Goal: Task Accomplishment & Management: Complete application form

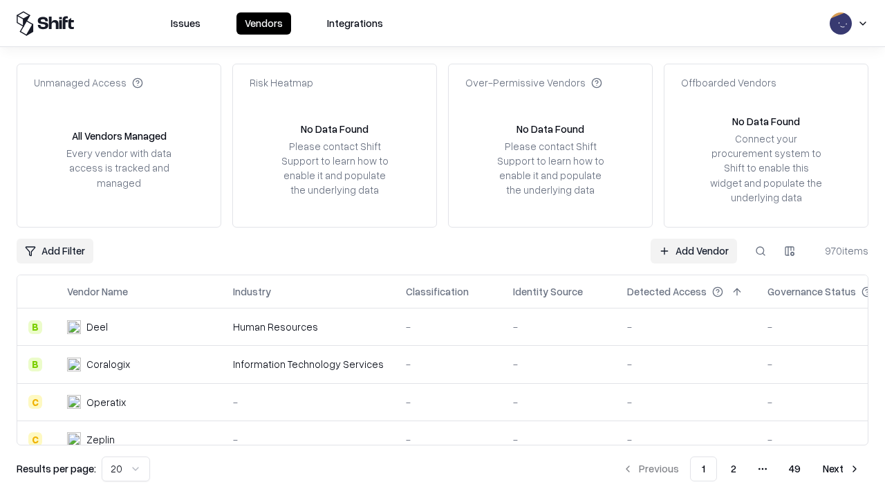
click at [693, 250] on link "Add Vendor" at bounding box center [693, 250] width 86 height 25
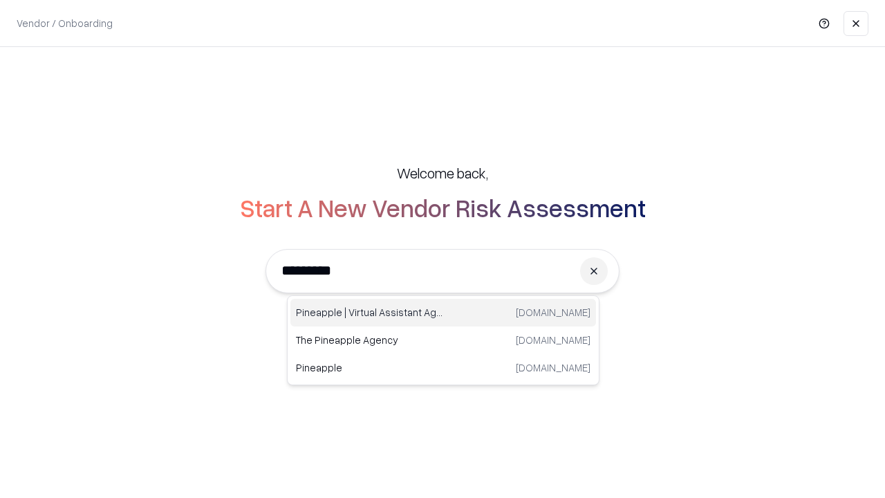
click at [443, 312] on div "Pineapple | Virtual Assistant Agency [DOMAIN_NAME]" at bounding box center [442, 313] width 305 height 28
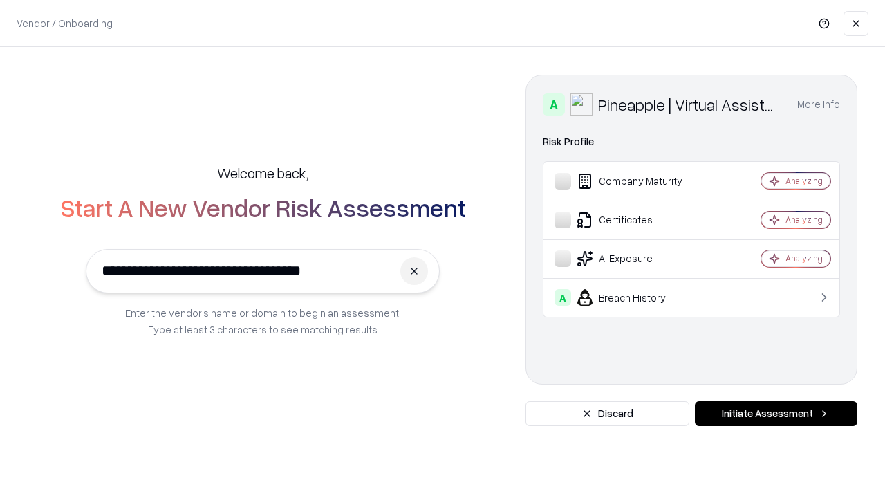
type input "**********"
click at [775, 413] on button "Initiate Assessment" at bounding box center [775, 413] width 162 height 25
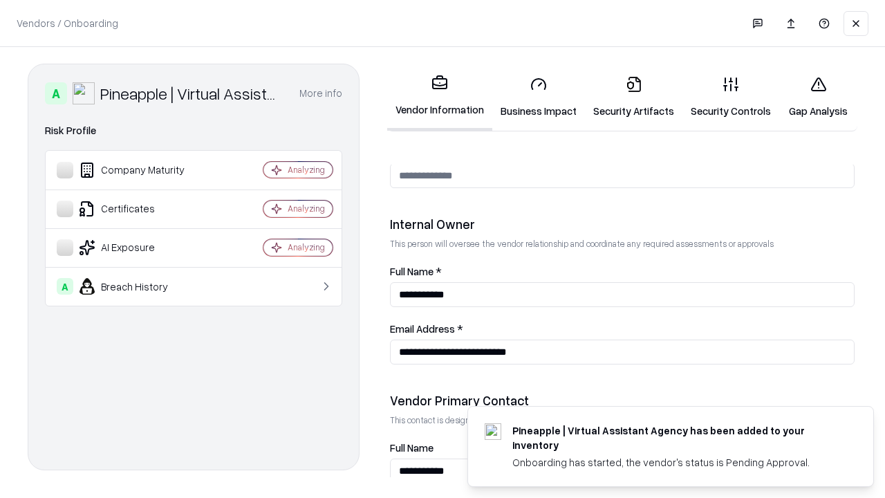
scroll to position [716, 0]
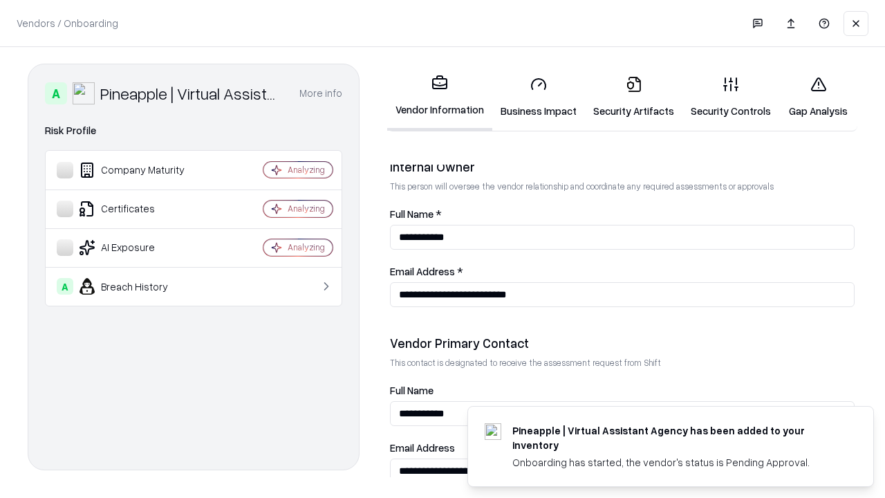
click at [538, 97] on link "Business Impact" at bounding box center [538, 97] width 93 height 64
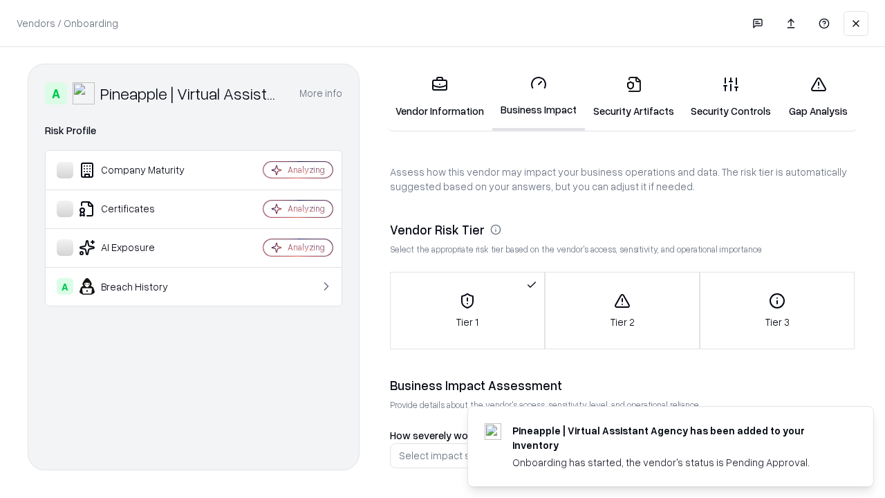
click at [633, 97] on link "Security Artifacts" at bounding box center [633, 97] width 97 height 64
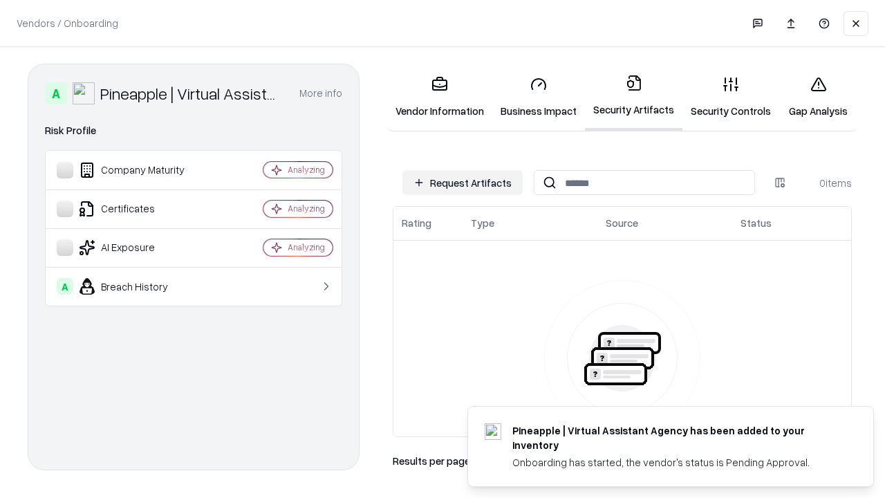
click at [462, 182] on button "Request Artifacts" at bounding box center [462, 182] width 120 height 25
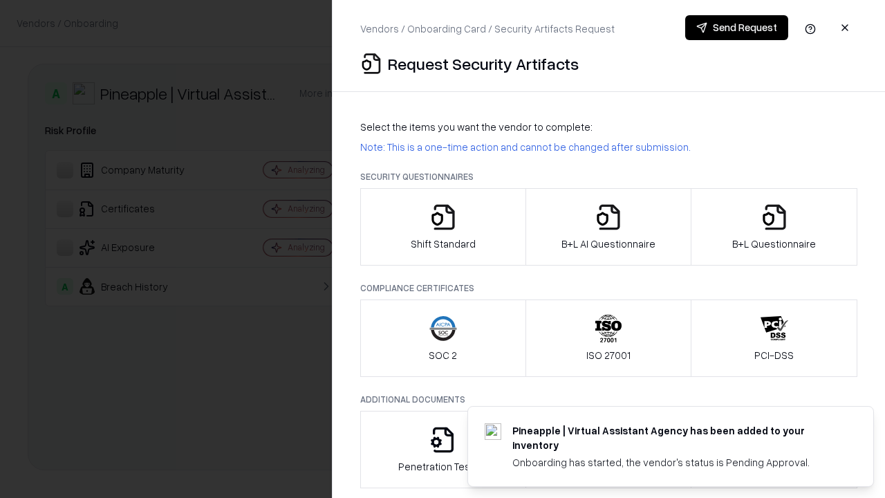
click at [442, 227] on icon "button" at bounding box center [443, 217] width 28 height 28
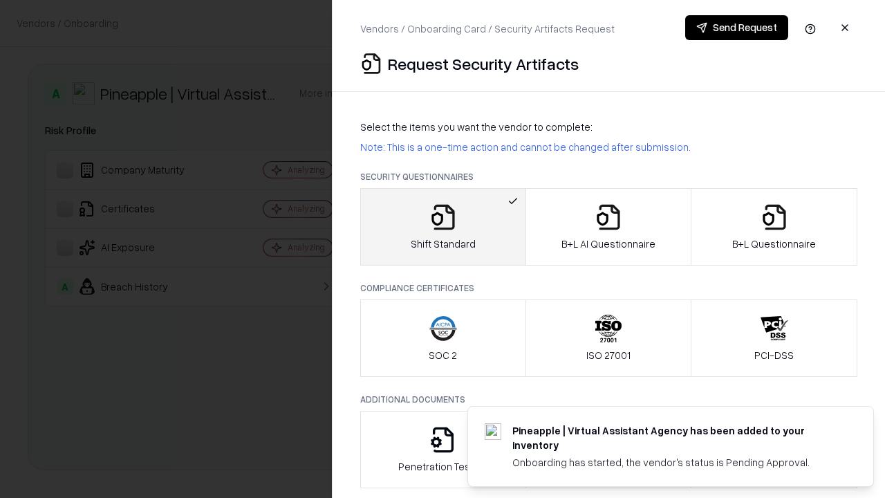
click at [736, 28] on button "Send Request" at bounding box center [736, 27] width 103 height 25
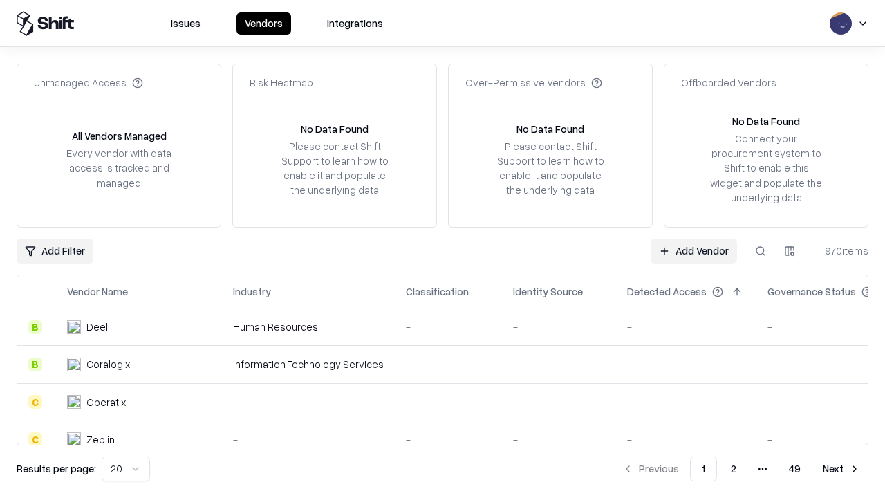
click at [760, 250] on button at bounding box center [760, 250] width 25 height 25
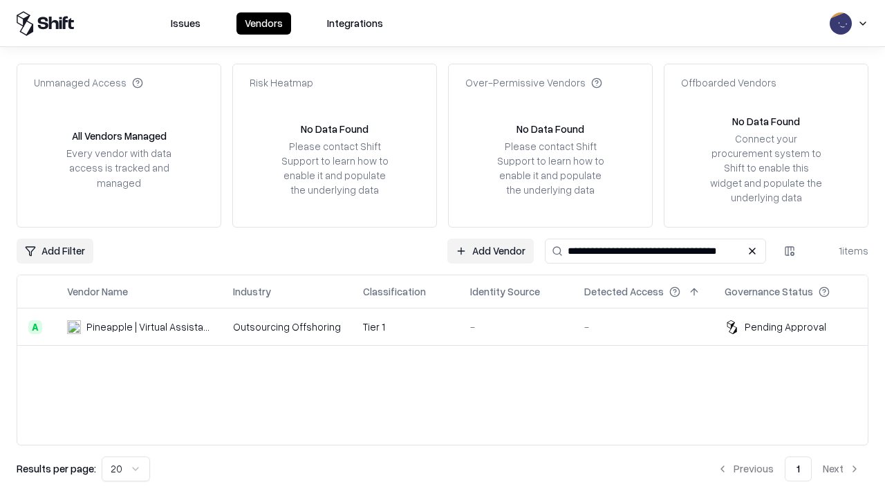
type input "**********"
click at [451, 326] on td "Tier 1" at bounding box center [405, 326] width 107 height 37
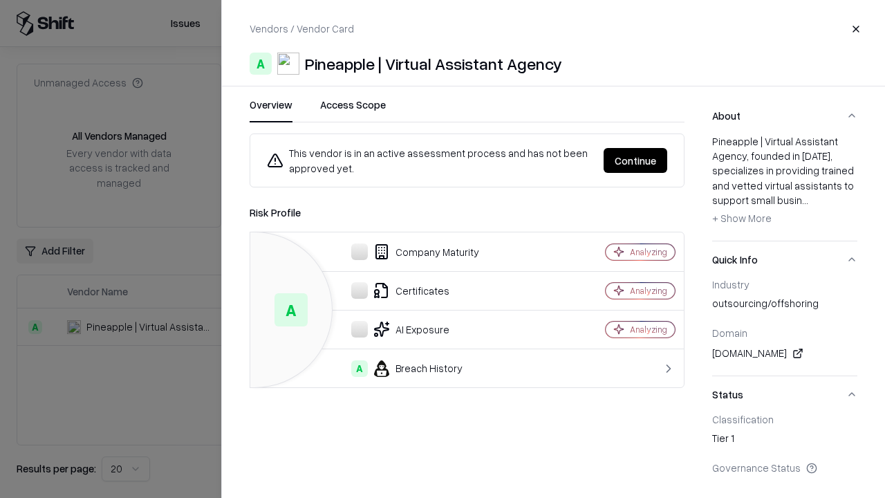
click at [635, 160] on button "Continue" at bounding box center [635, 160] width 64 height 25
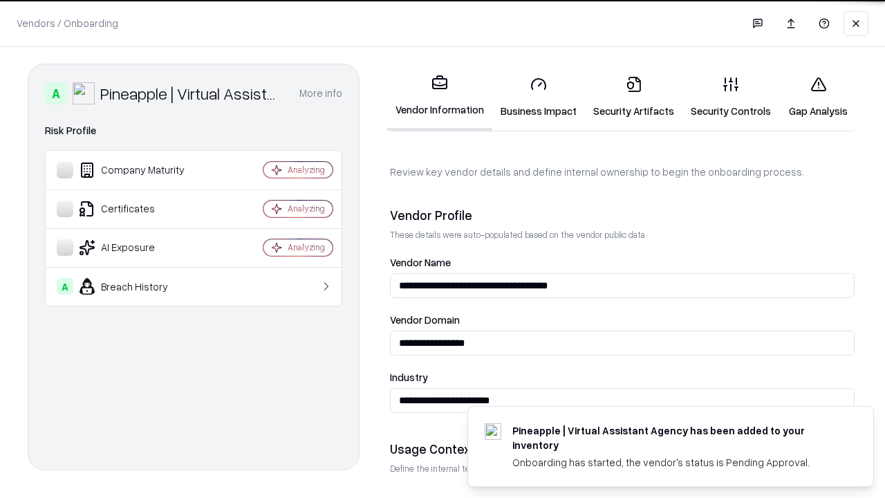
click at [633, 97] on link "Security Artifacts" at bounding box center [633, 97] width 97 height 64
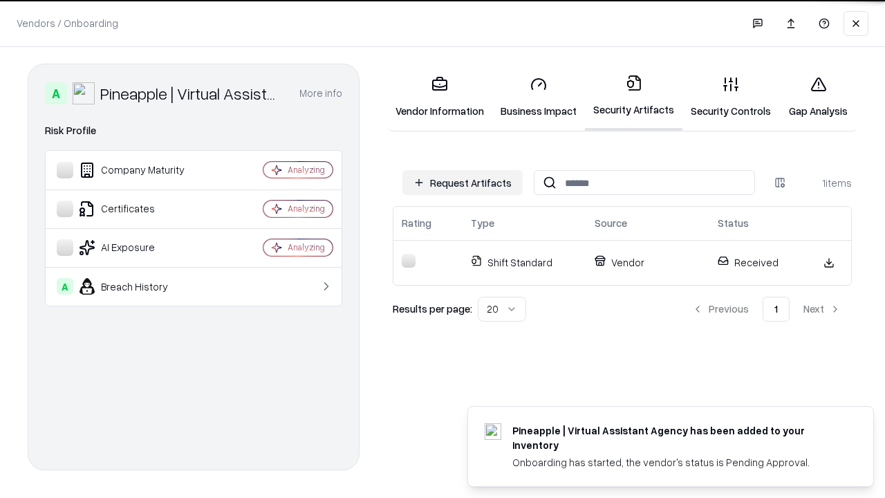
click at [817, 97] on link "Gap Analysis" at bounding box center [818, 97] width 78 height 64
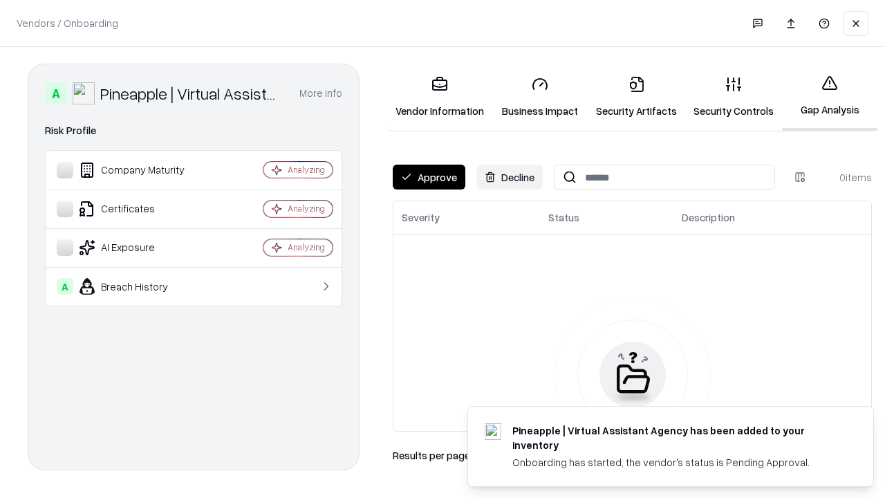
click at [428, 177] on button "Approve" at bounding box center [429, 176] width 73 height 25
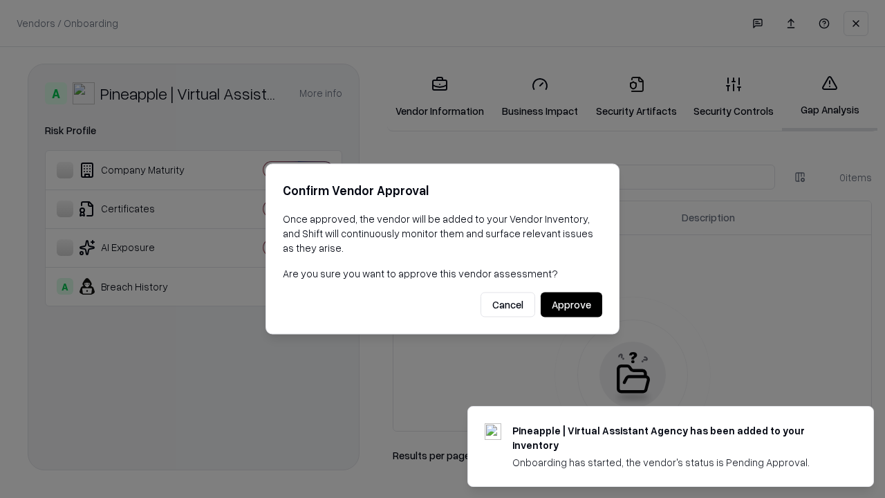
click at [571, 304] on button "Approve" at bounding box center [571, 304] width 62 height 25
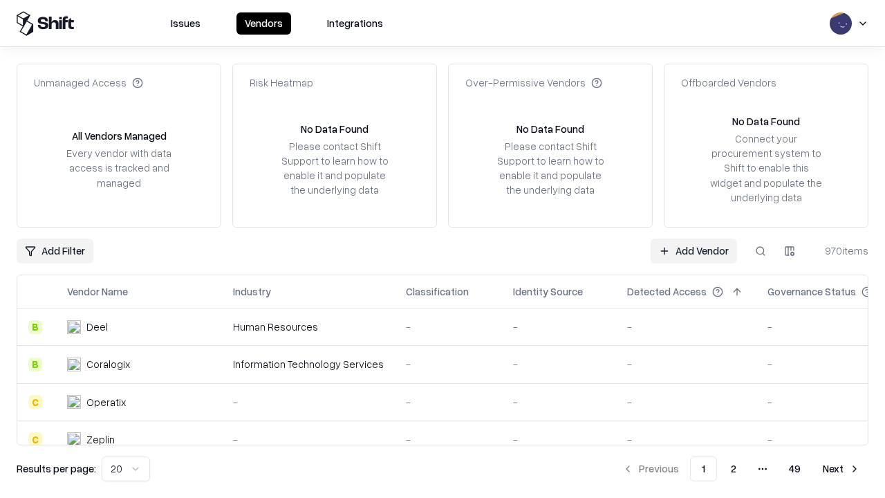
type input "**********"
click at [693, 250] on link "Add Vendor" at bounding box center [693, 250] width 86 height 25
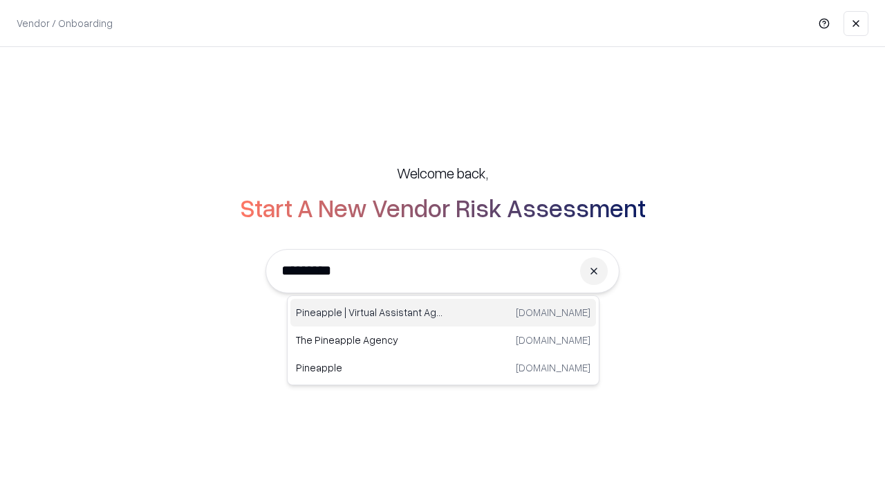
click at [443, 312] on div "Pineapple | Virtual Assistant Agency [DOMAIN_NAME]" at bounding box center [442, 313] width 305 height 28
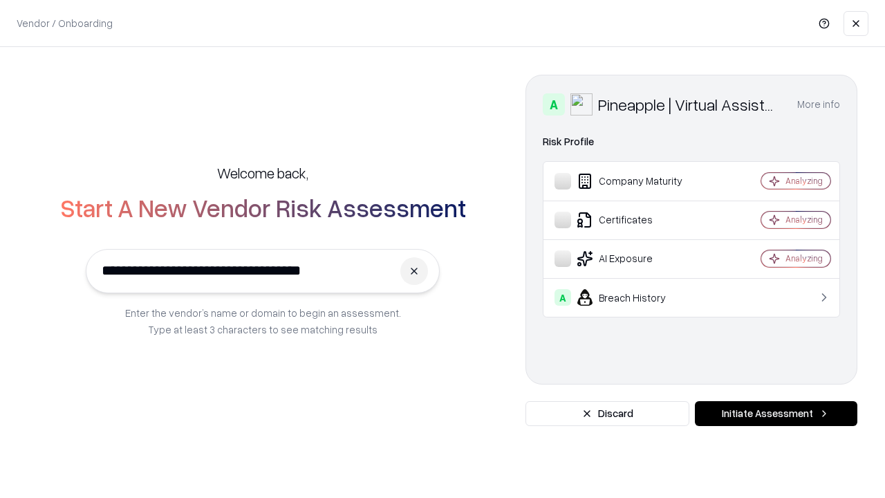
type input "**********"
click at [775, 413] on button "Initiate Assessment" at bounding box center [775, 413] width 162 height 25
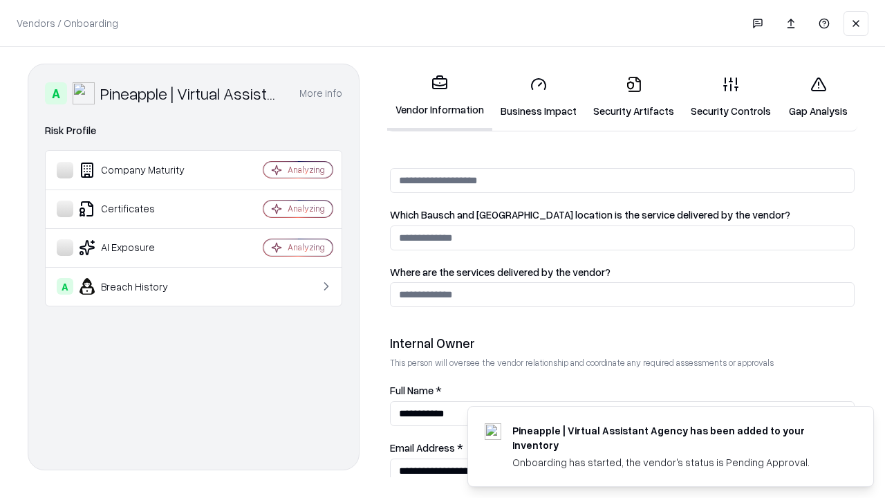
scroll to position [716, 0]
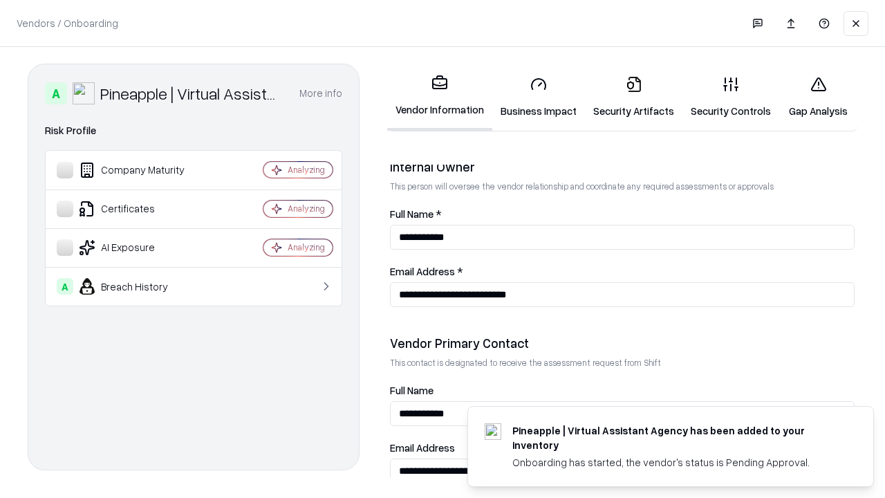
click at [817, 97] on link "Gap Analysis" at bounding box center [818, 97] width 78 height 64
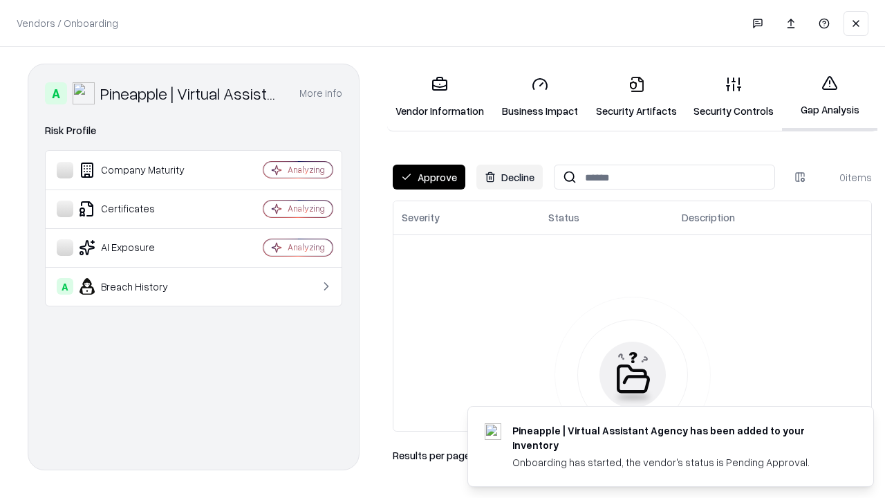
click at [428, 177] on button "Approve" at bounding box center [429, 176] width 73 height 25
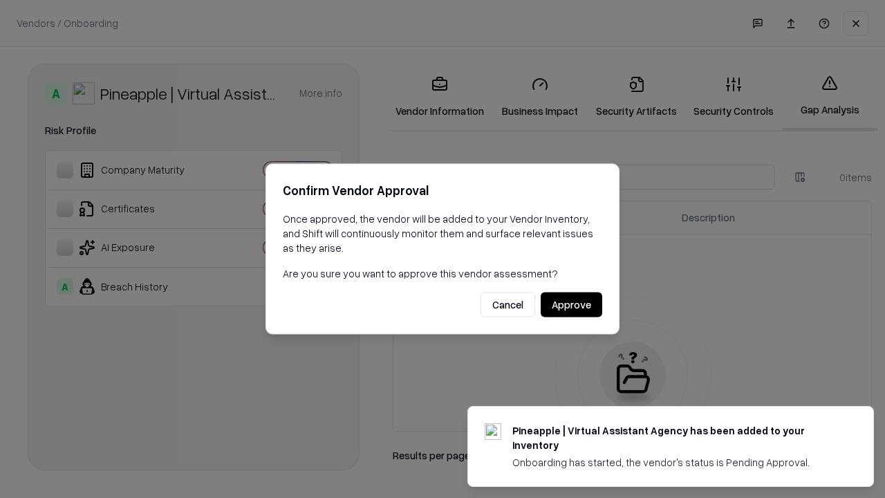
click at [571, 304] on button "Approve" at bounding box center [571, 304] width 62 height 25
